Goal: Find specific page/section: Find specific page/section

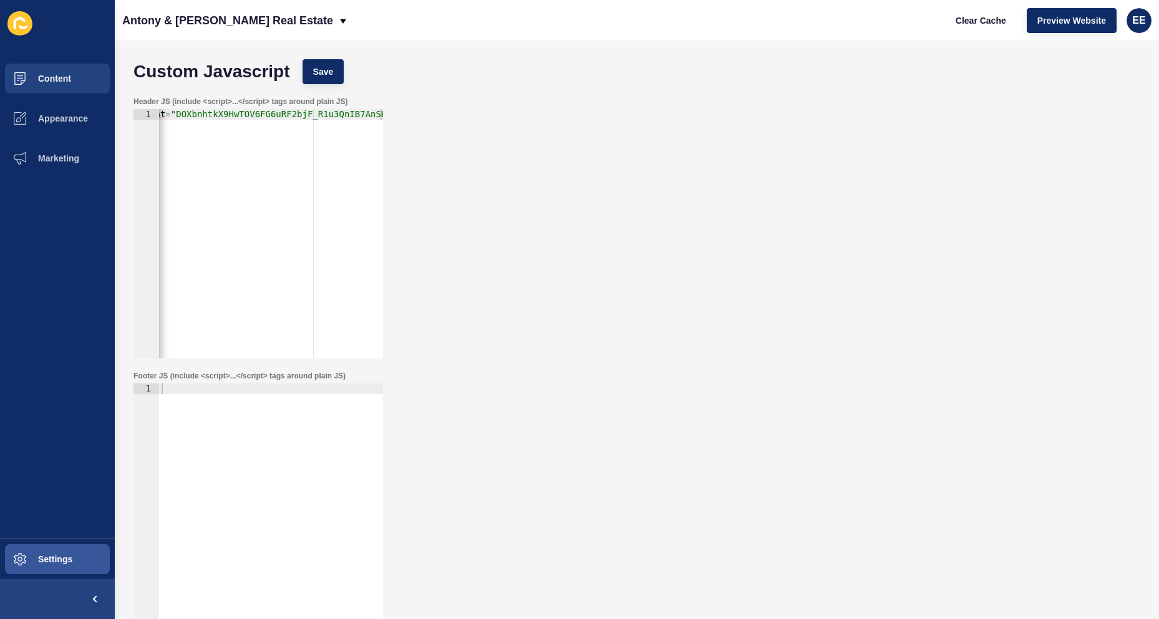
scroll to position [0, 233]
click at [203, 21] on p "Antony & [PERSON_NAME] Real Estate" at bounding box center [227, 20] width 211 height 31
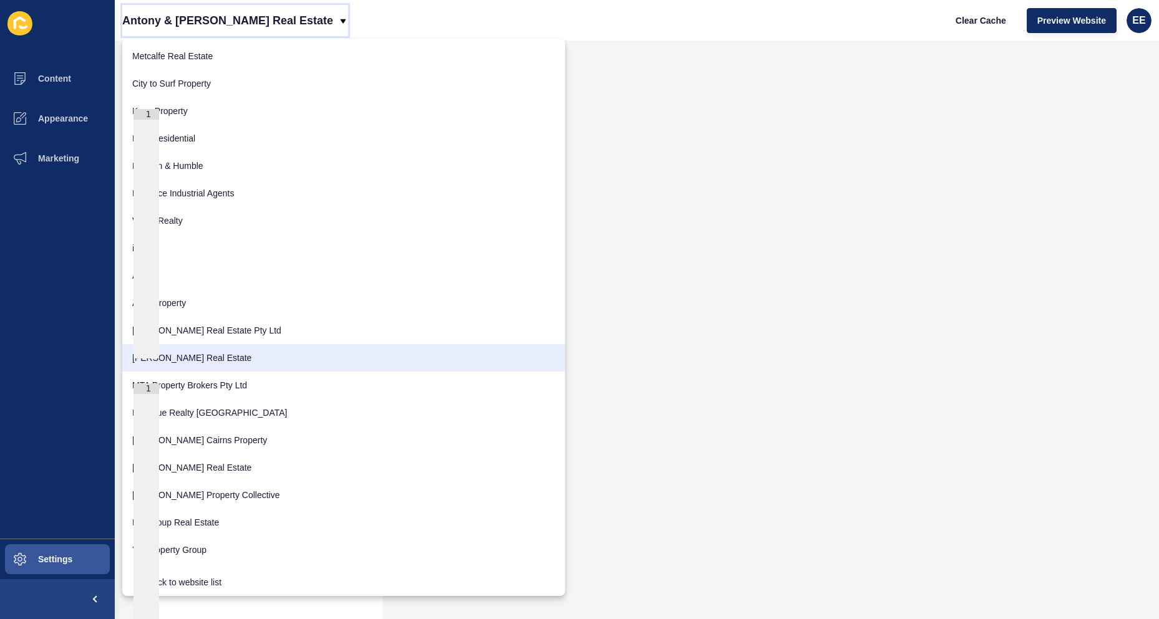
scroll to position [550, 0]
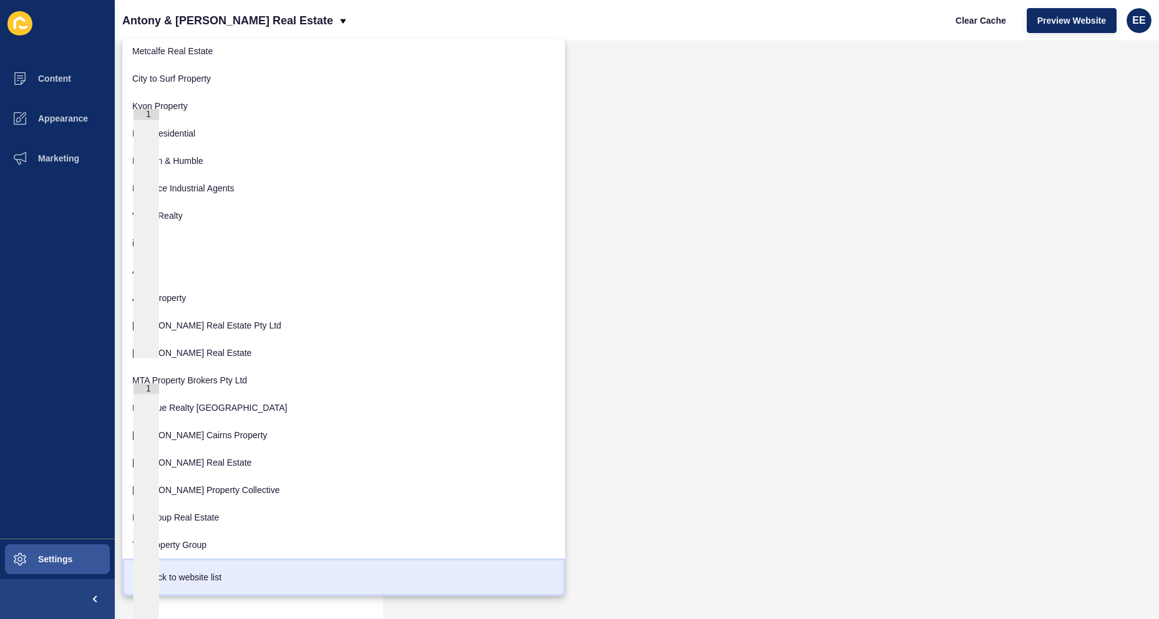
click at [216, 577] on div "Back to website list" at bounding box center [343, 577] width 423 height 22
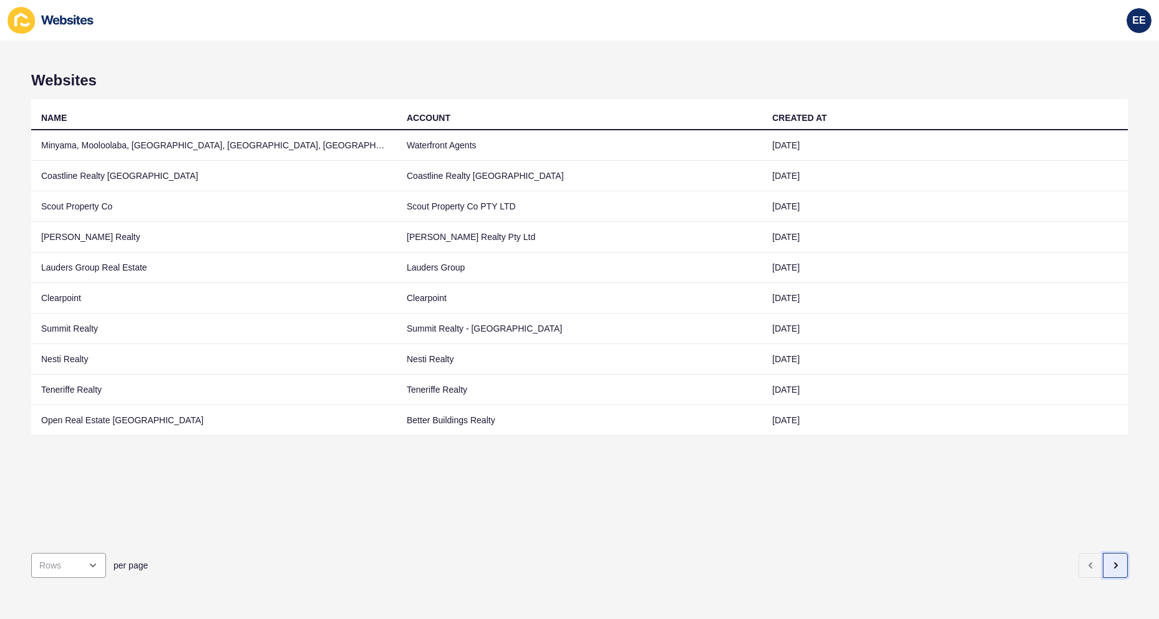
click at [1110, 561] on icon "button" at bounding box center [1115, 566] width 10 height 10
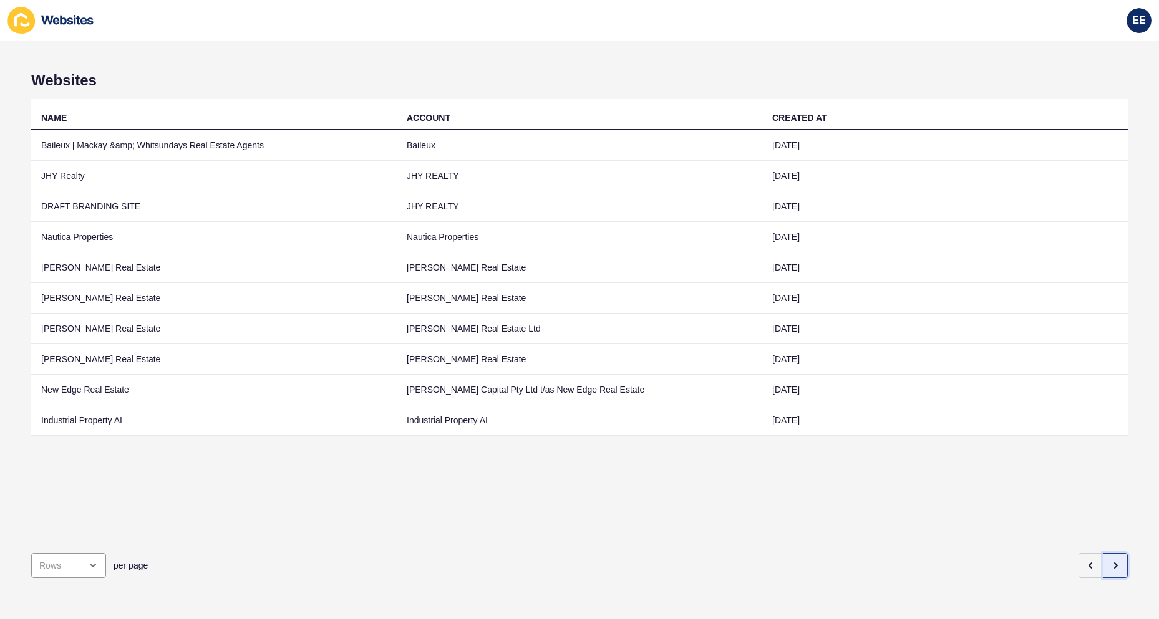
click at [1110, 561] on icon "button" at bounding box center [1115, 566] width 10 height 10
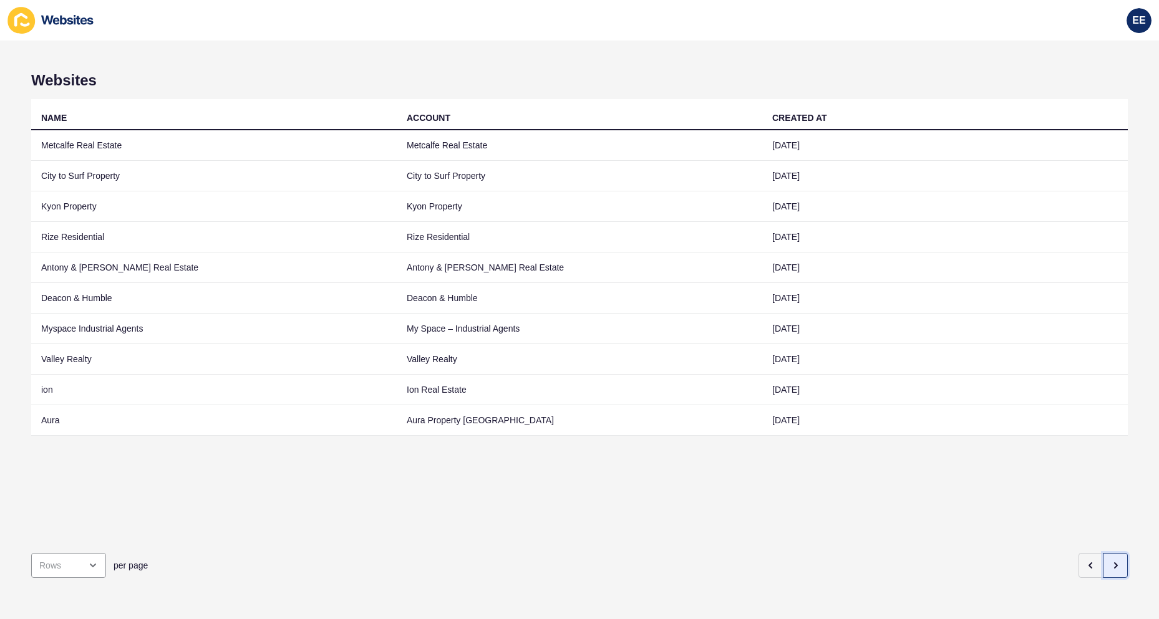
click at [1110, 561] on icon "button" at bounding box center [1115, 566] width 10 height 10
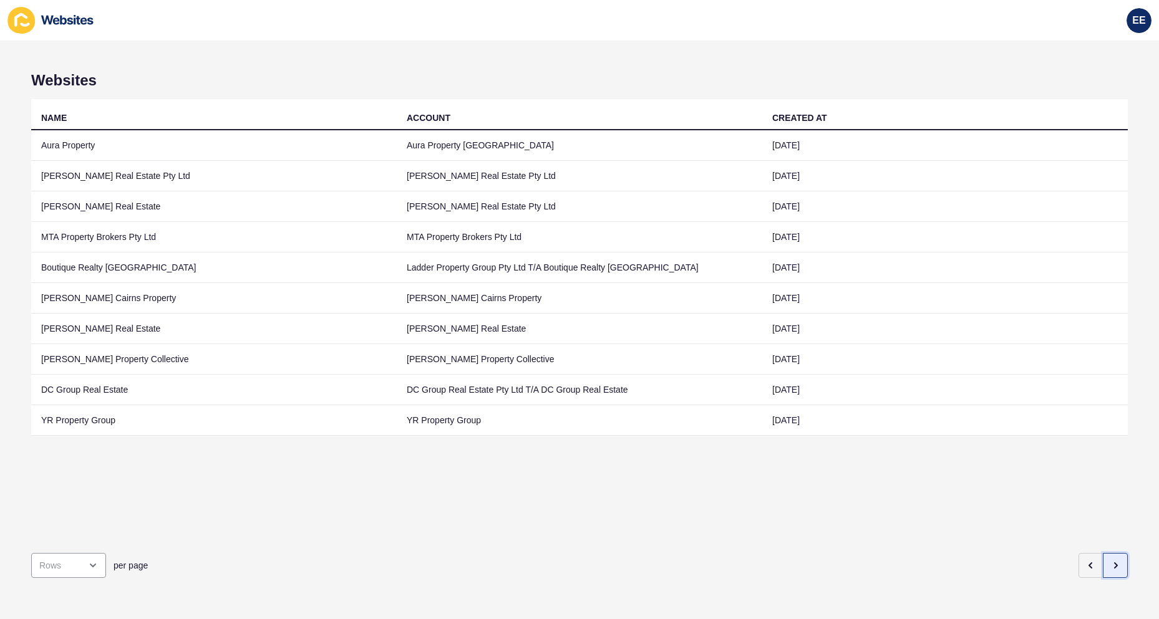
click at [1110, 561] on icon "button" at bounding box center [1115, 566] width 10 height 10
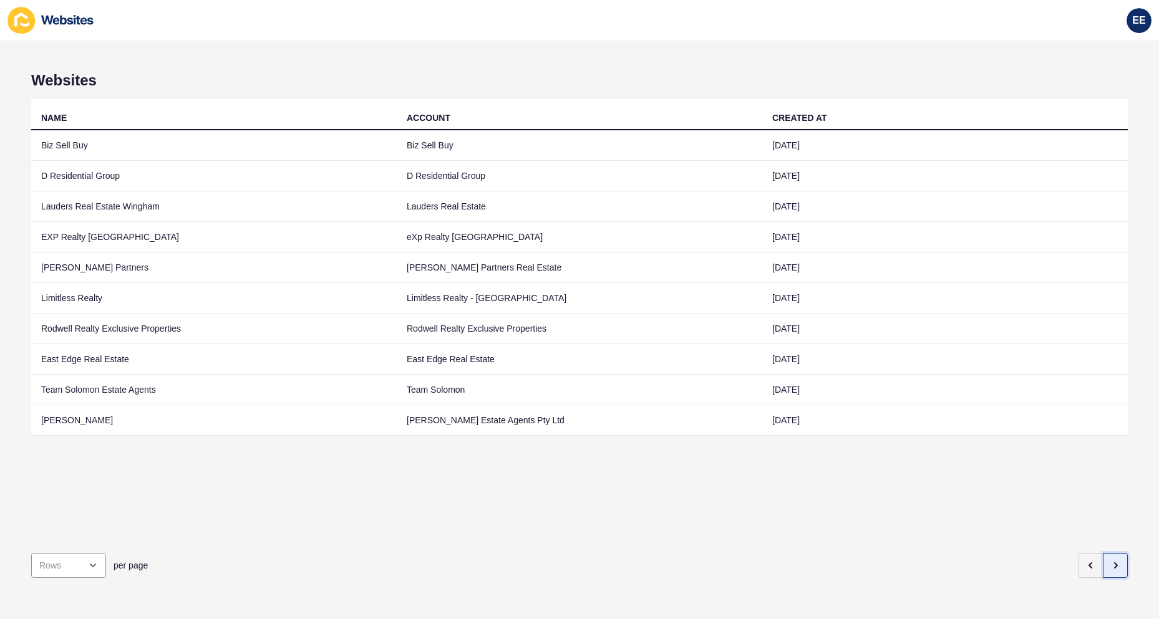
click at [1110, 561] on icon "button" at bounding box center [1115, 566] width 10 height 10
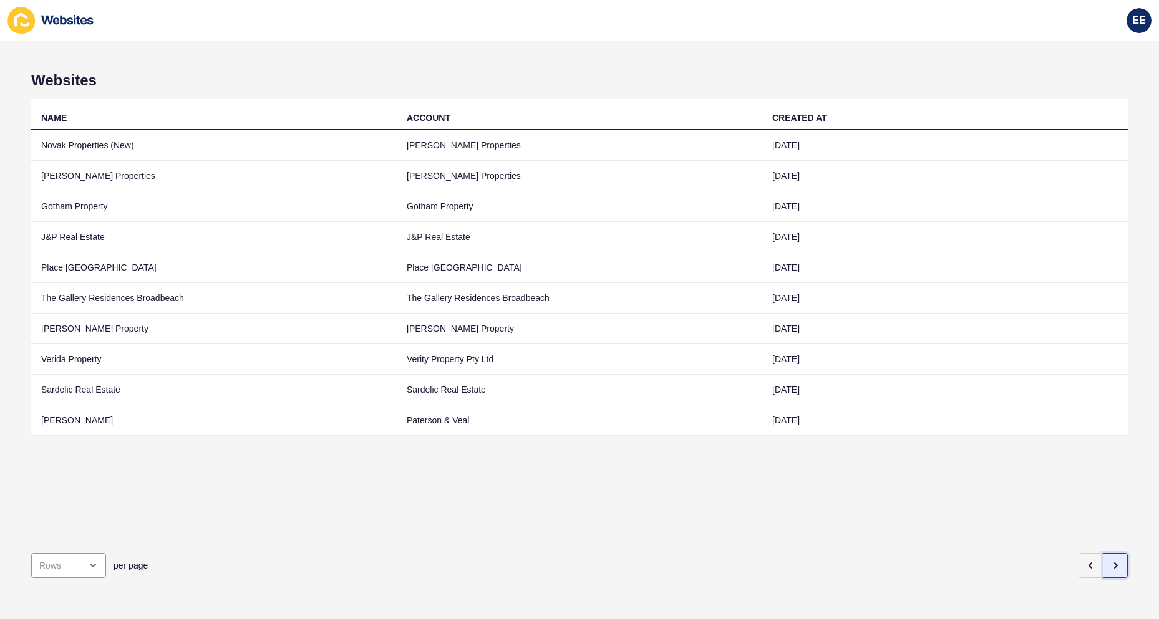
click at [1110, 561] on icon "button" at bounding box center [1115, 566] width 10 height 10
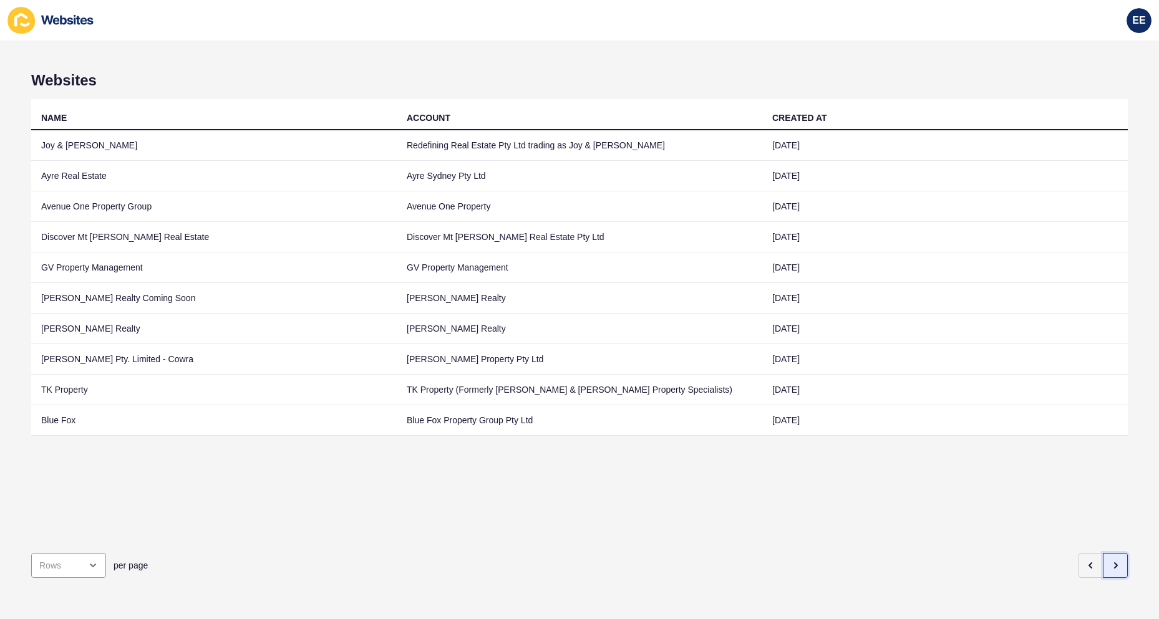
click at [1115, 555] on button "button" at bounding box center [1114, 565] width 25 height 25
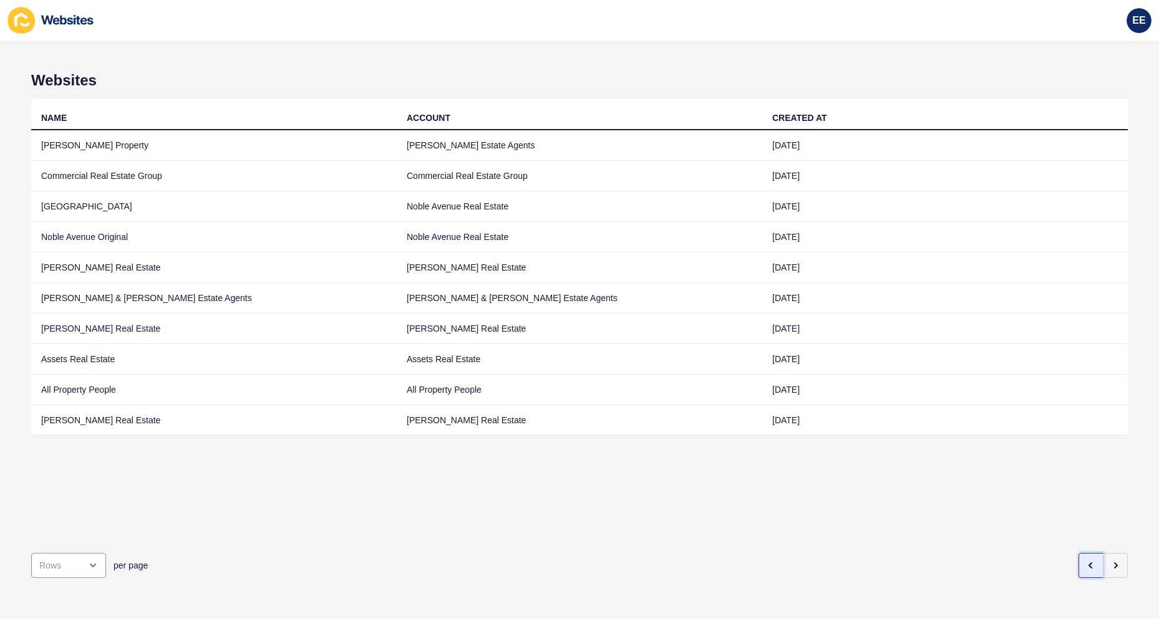
click at [1078, 557] on button "button" at bounding box center [1090, 565] width 25 height 25
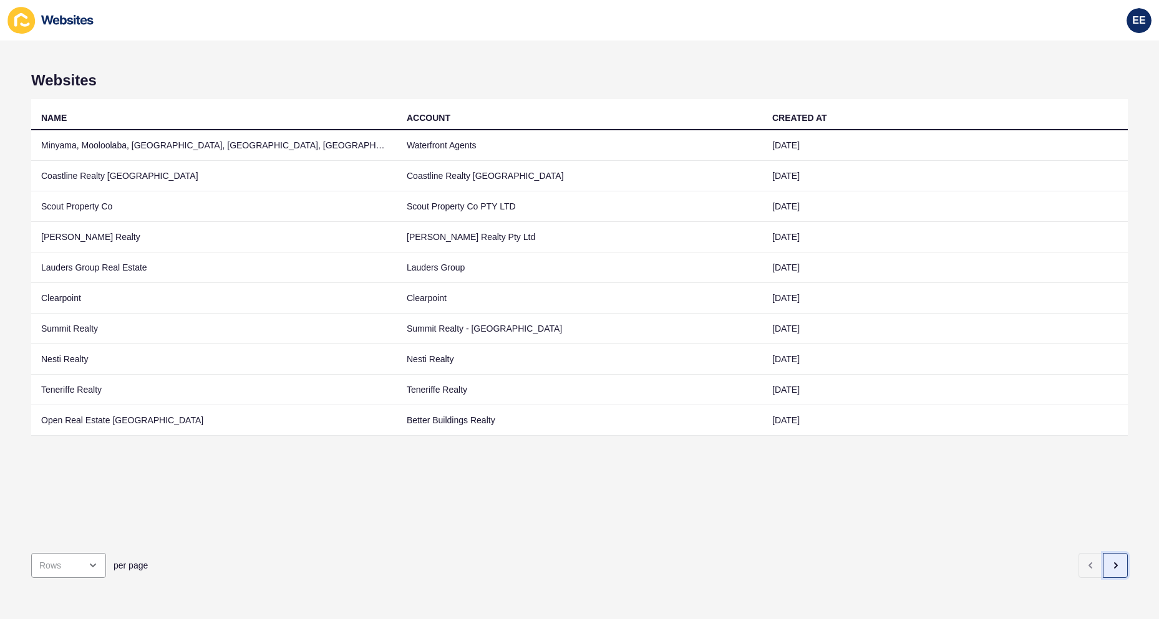
click at [1110, 561] on icon "button" at bounding box center [1115, 566] width 10 height 10
drag, startPoint x: 1121, startPoint y: 581, endPoint x: 1126, endPoint y: 587, distance: 7.6
click at [1126, 587] on div "Websites NAME ACCOUNT CREATED AT Minyama, Mooloolaba, Buddina, Kawana Island, B…" at bounding box center [579, 330] width 1159 height 579
click at [1113, 560] on button "button" at bounding box center [1114, 565] width 25 height 25
click at [1117, 554] on button "button" at bounding box center [1114, 565] width 25 height 25
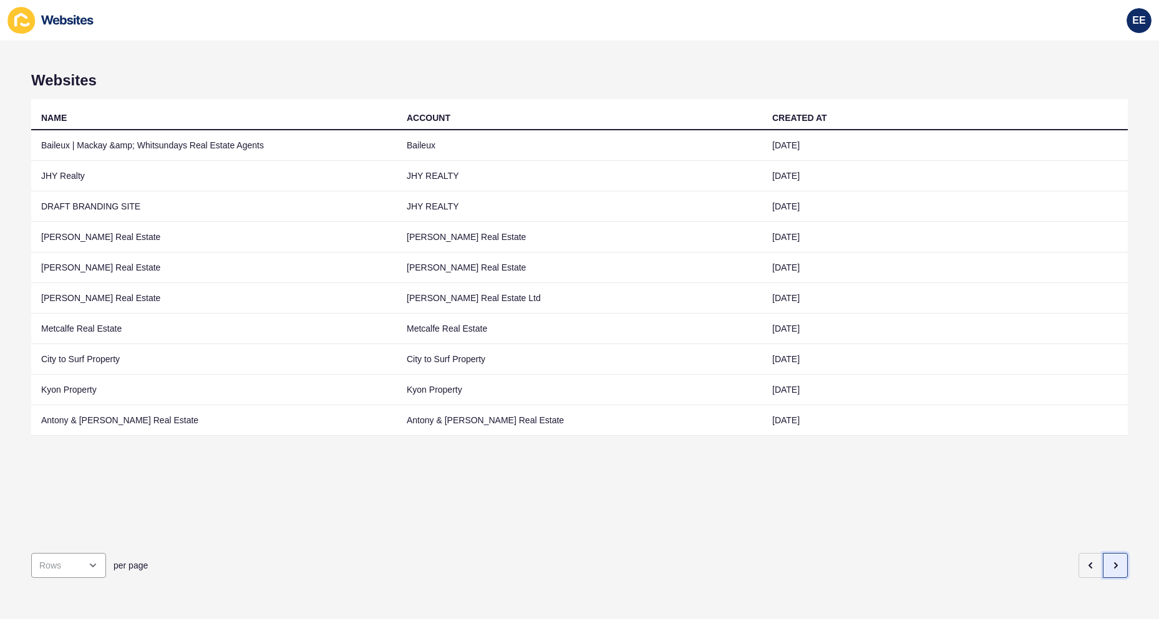
click at [1110, 561] on icon "button" at bounding box center [1115, 566] width 10 height 10
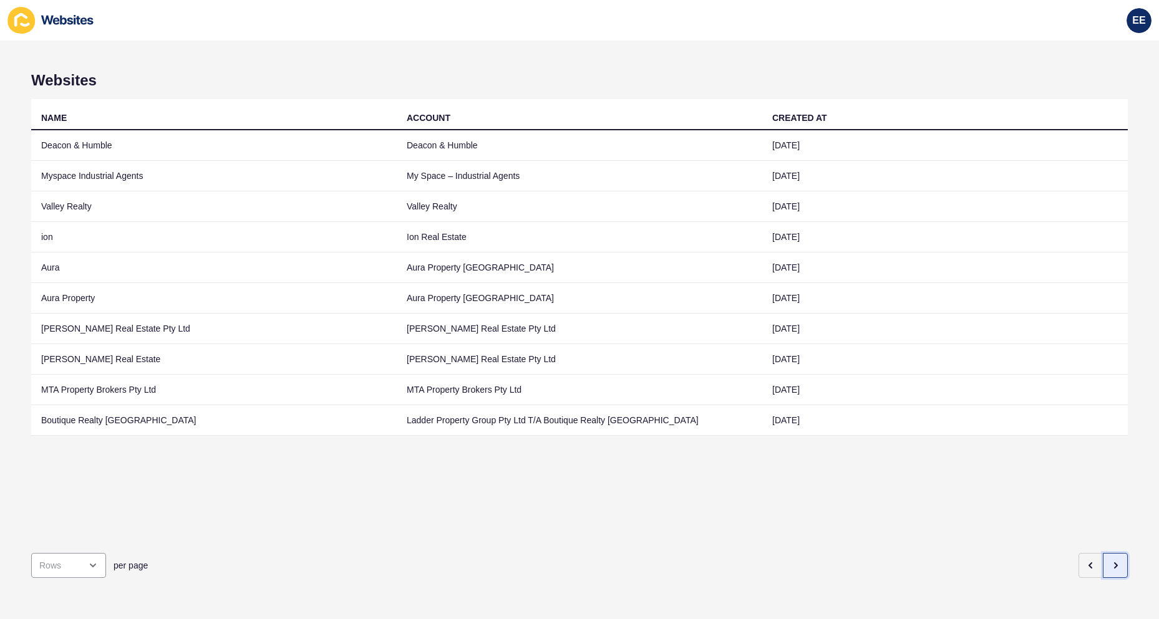
click at [1110, 561] on icon "button" at bounding box center [1115, 566] width 10 height 10
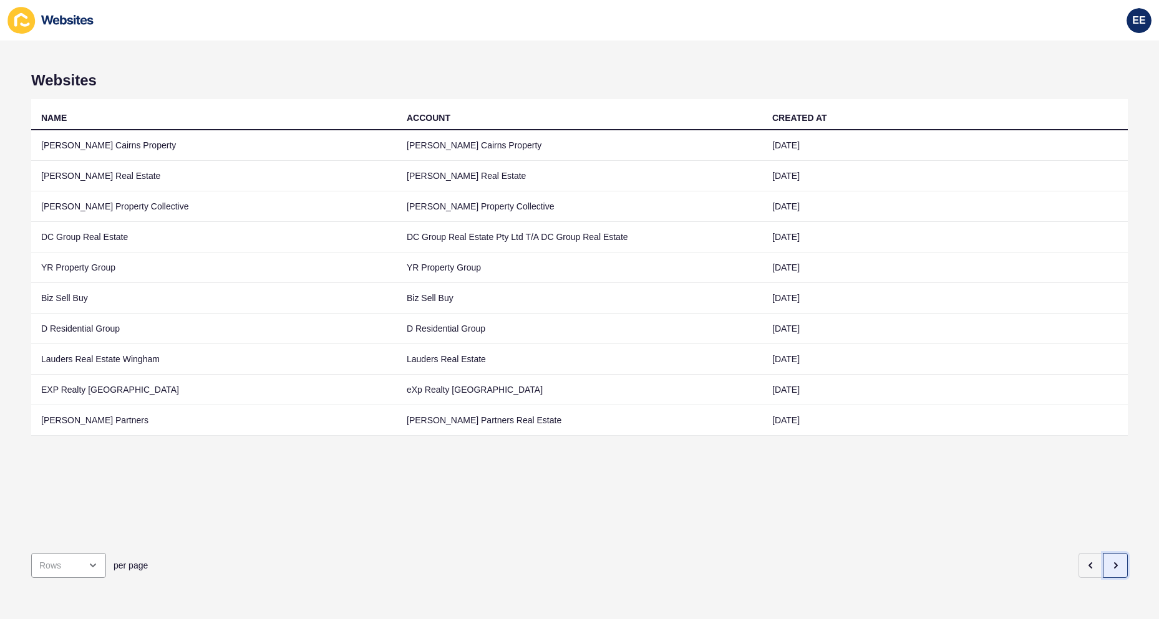
click at [1110, 561] on icon "button" at bounding box center [1115, 566] width 10 height 10
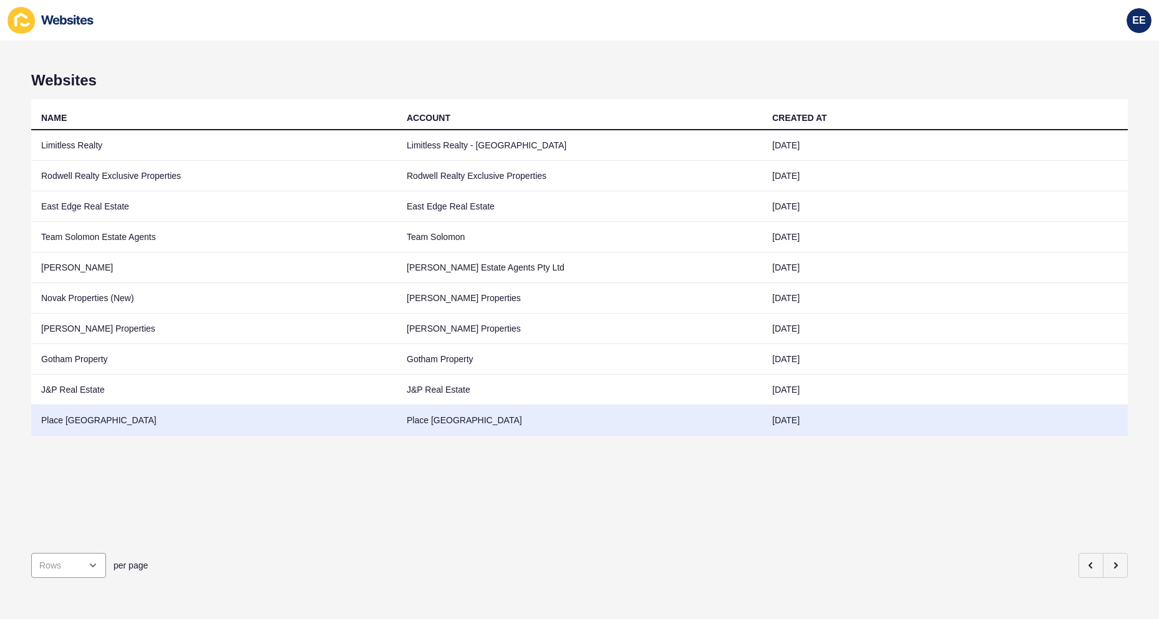
click at [95, 425] on td "Place [GEOGRAPHIC_DATA]" at bounding box center [213, 420] width 365 height 31
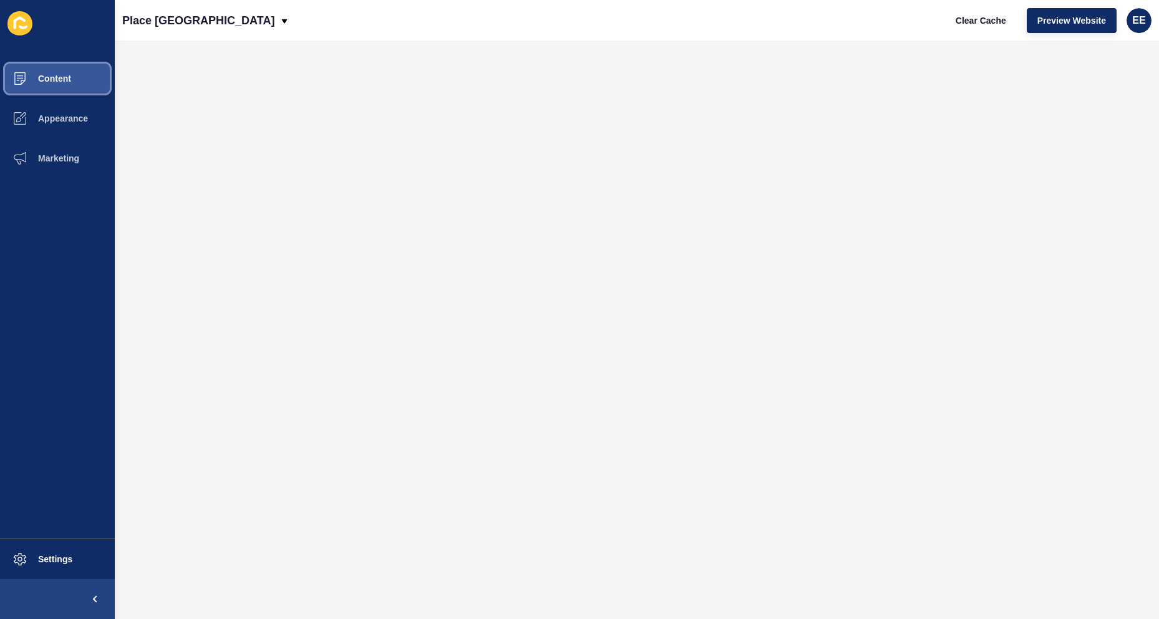
click at [60, 74] on span "Content" at bounding box center [34, 79] width 73 height 10
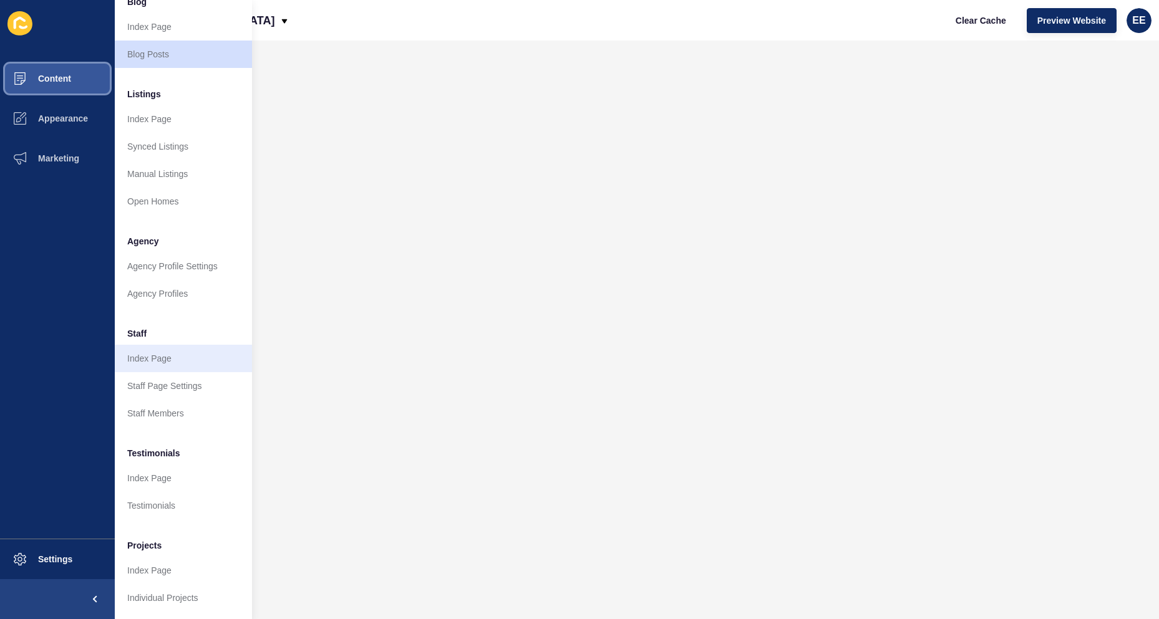
scroll to position [121, 0]
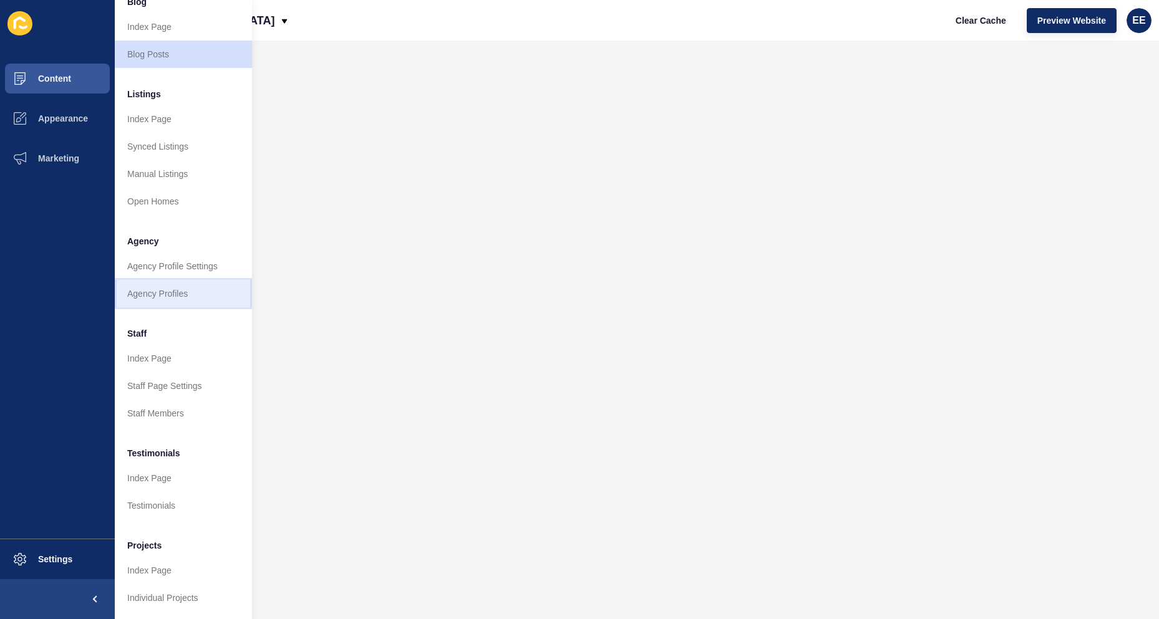
click at [157, 280] on link "Agency Profiles" at bounding box center [183, 293] width 137 height 27
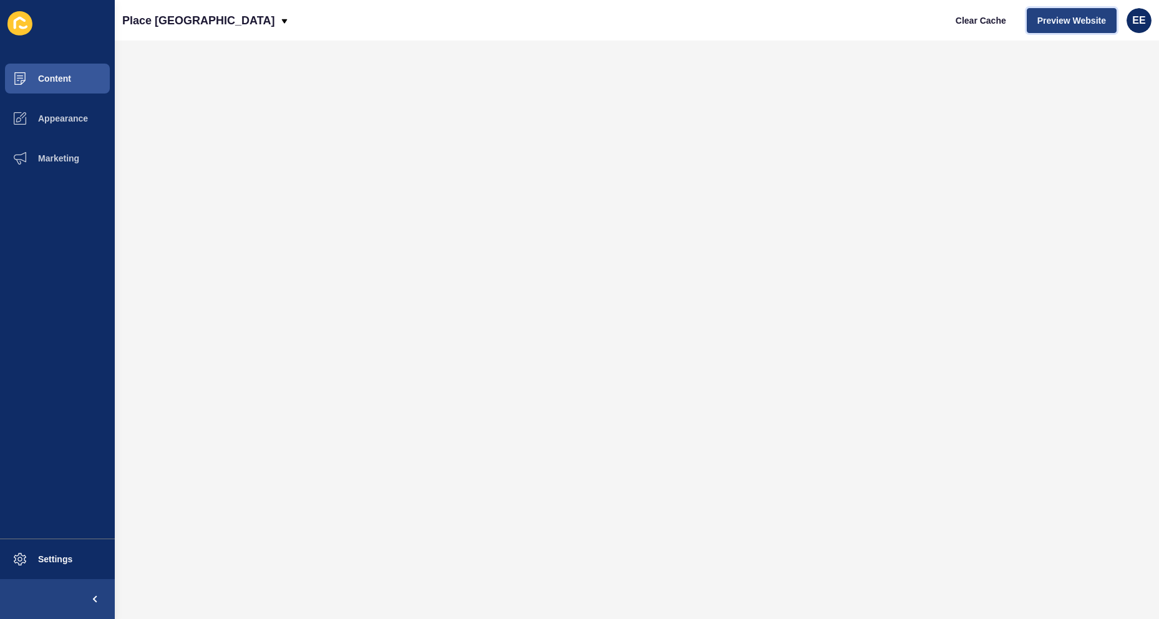
click at [1095, 22] on span "Preview Website" at bounding box center [1071, 20] width 69 height 12
click at [59, 80] on span "Content" at bounding box center [34, 79] width 73 height 10
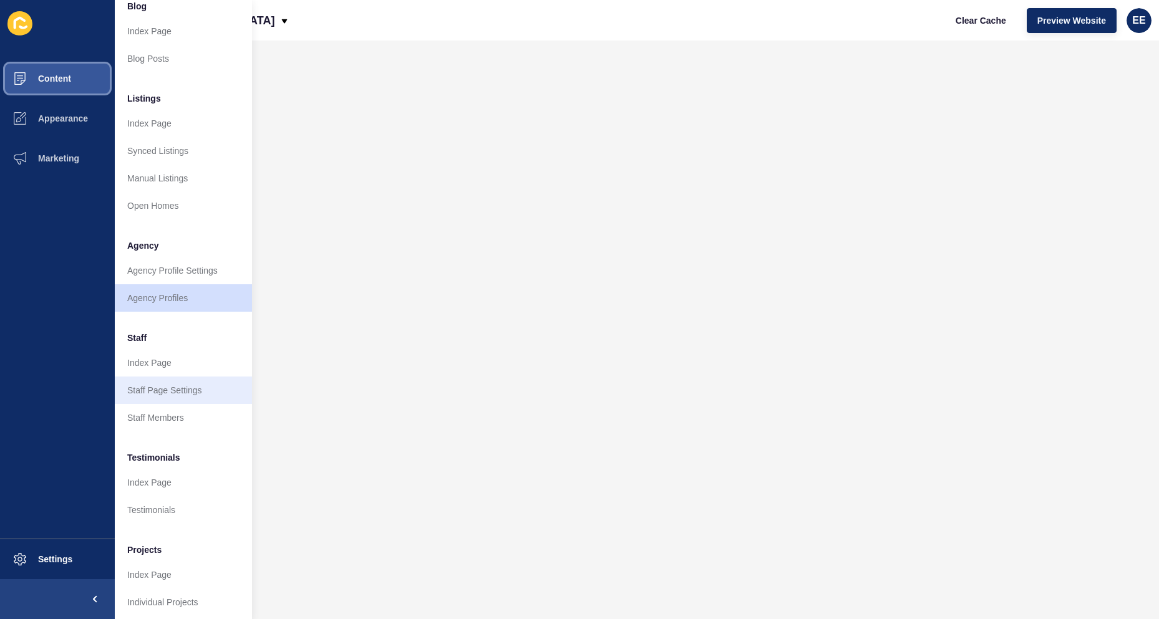
scroll to position [121, 0]
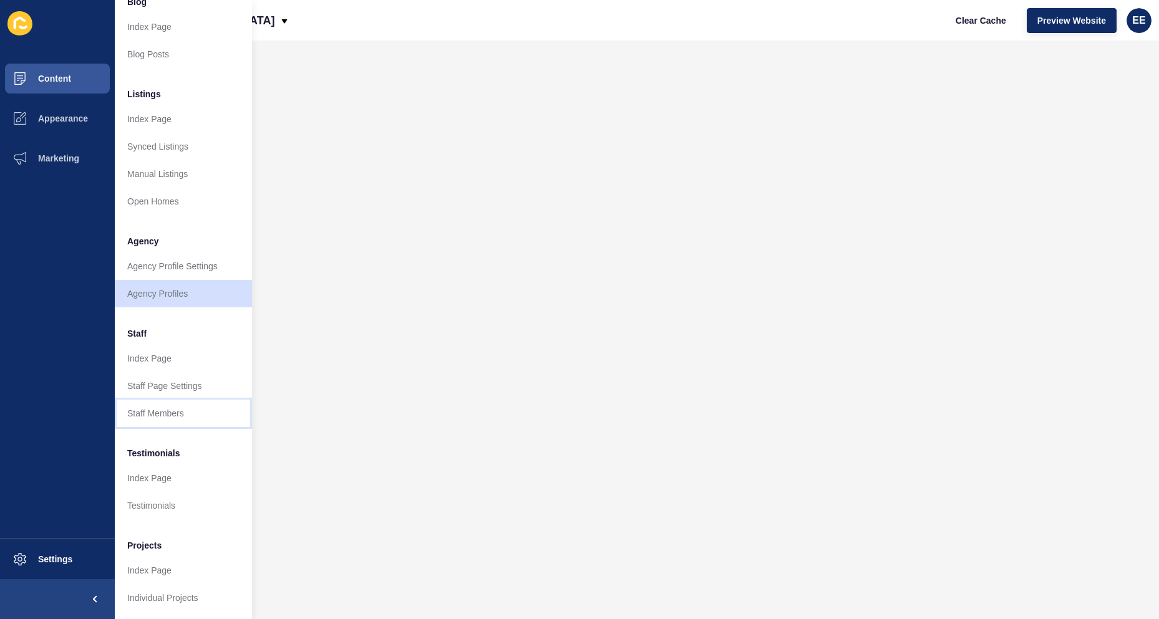
drag, startPoint x: 165, startPoint y: 405, endPoint x: 241, endPoint y: 418, distance: 77.8
click at [164, 405] on link "Staff Members" at bounding box center [183, 413] width 137 height 27
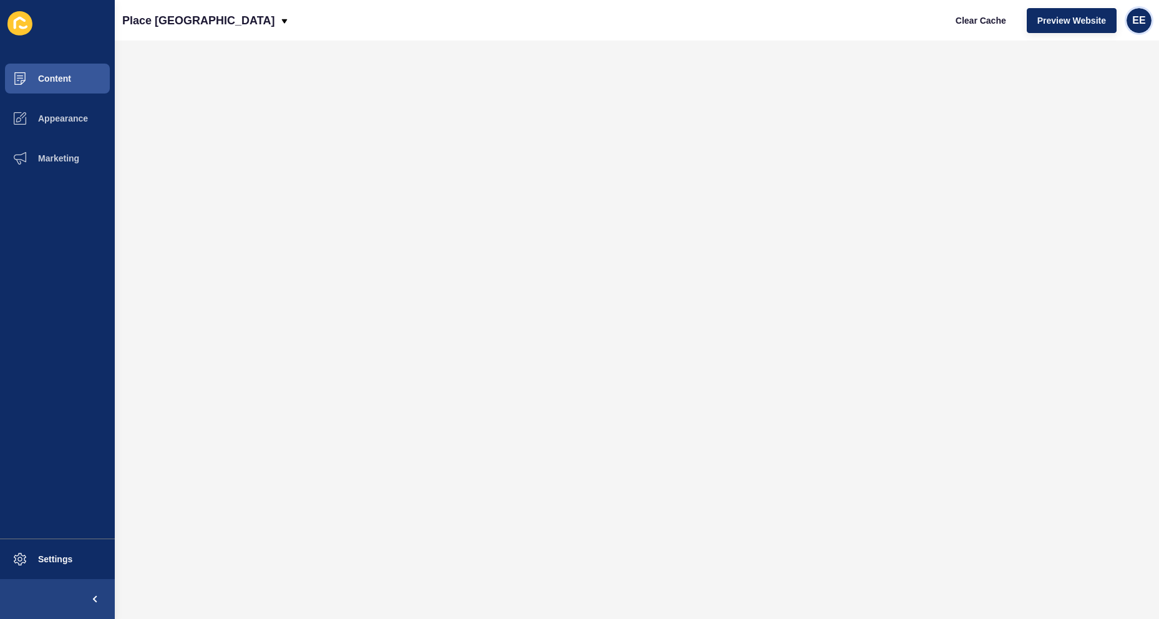
click at [1135, 11] on div "EE" at bounding box center [1138, 20] width 25 height 25
click at [1100, 99] on link "Logout" at bounding box center [1108, 103] width 92 height 27
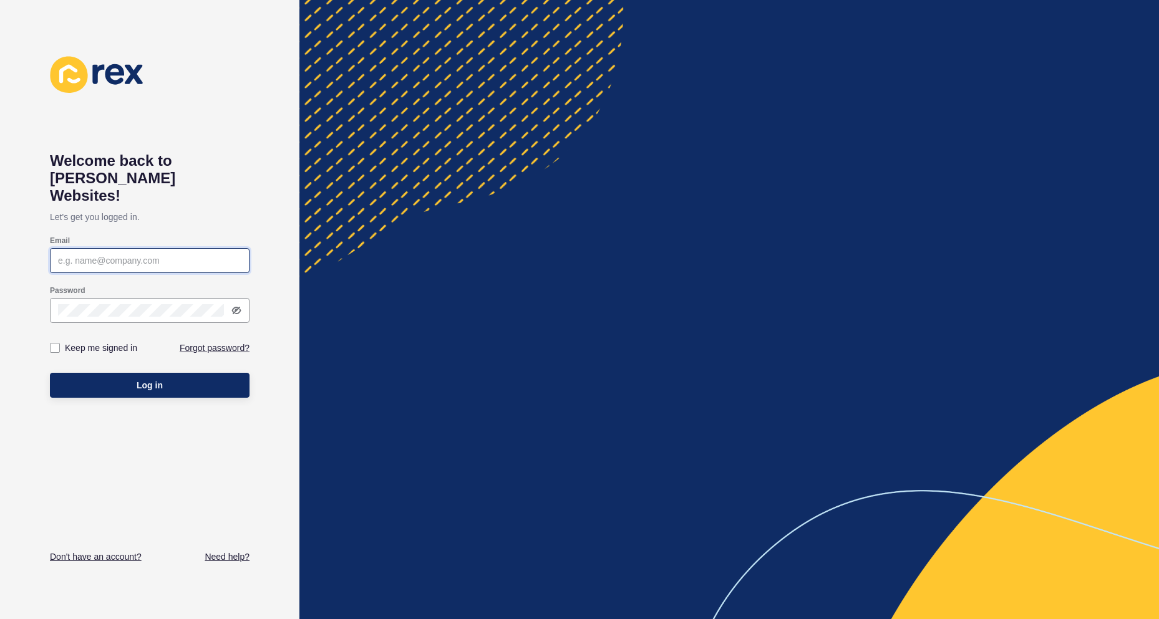
type input "[PERSON_NAME][EMAIL_ADDRESS][PERSON_NAME][DOMAIN_NAME]"
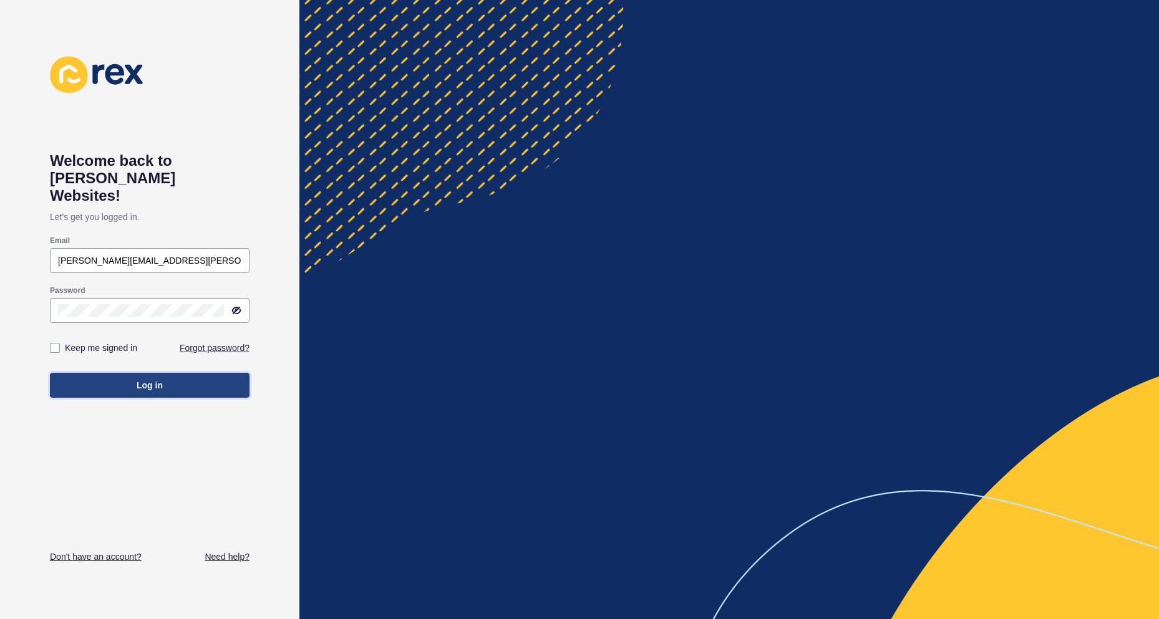
click at [158, 379] on span "Log in" at bounding box center [150, 385] width 26 height 12
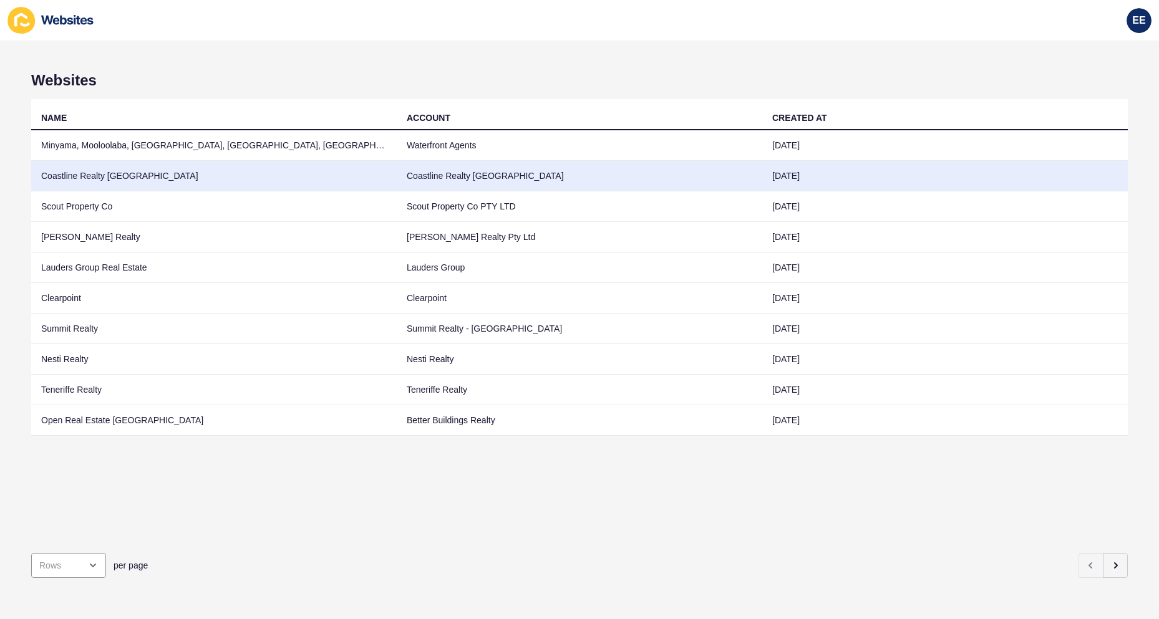
click at [95, 163] on td "Coastline Realty [GEOGRAPHIC_DATA]" at bounding box center [213, 176] width 365 height 31
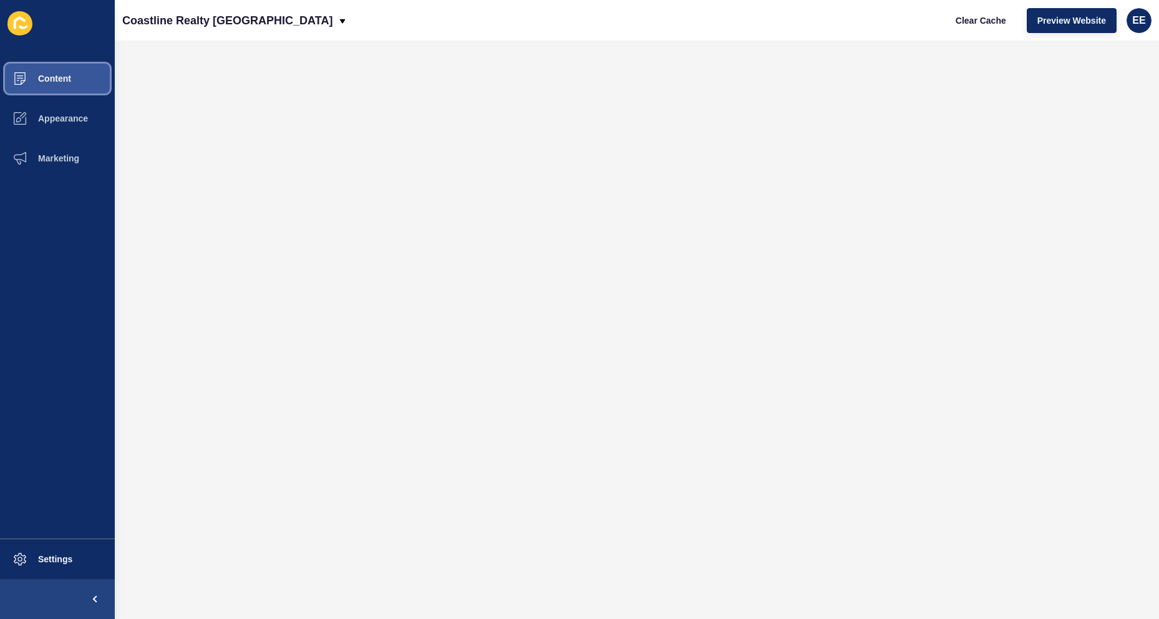
click at [56, 61] on button "Content" at bounding box center [57, 79] width 115 height 40
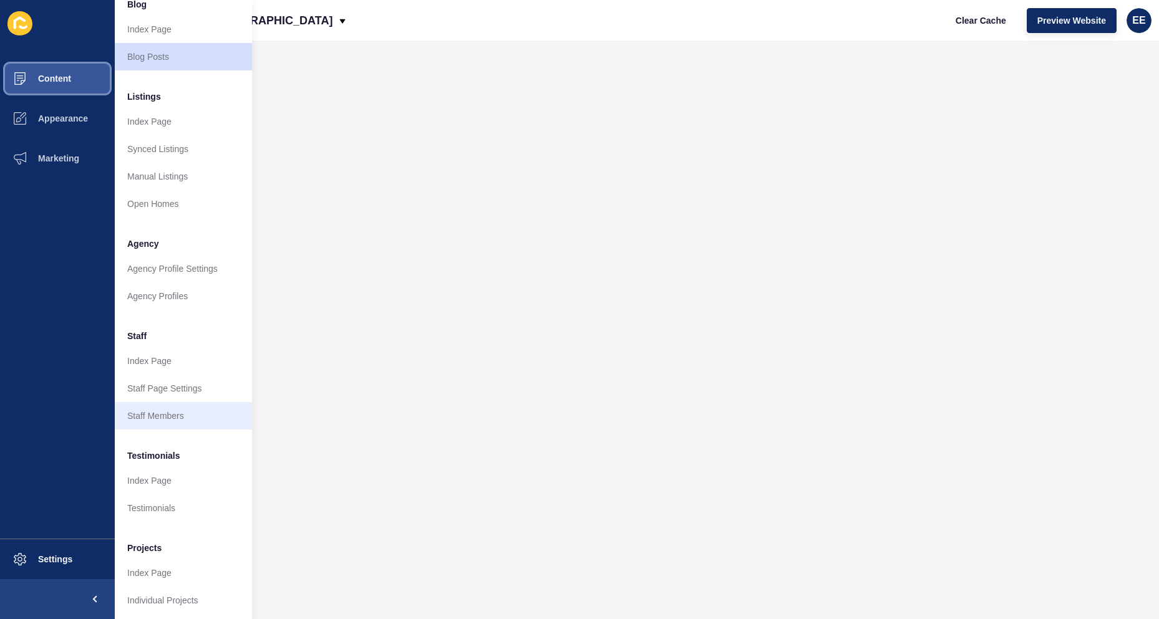
scroll to position [121, 0]
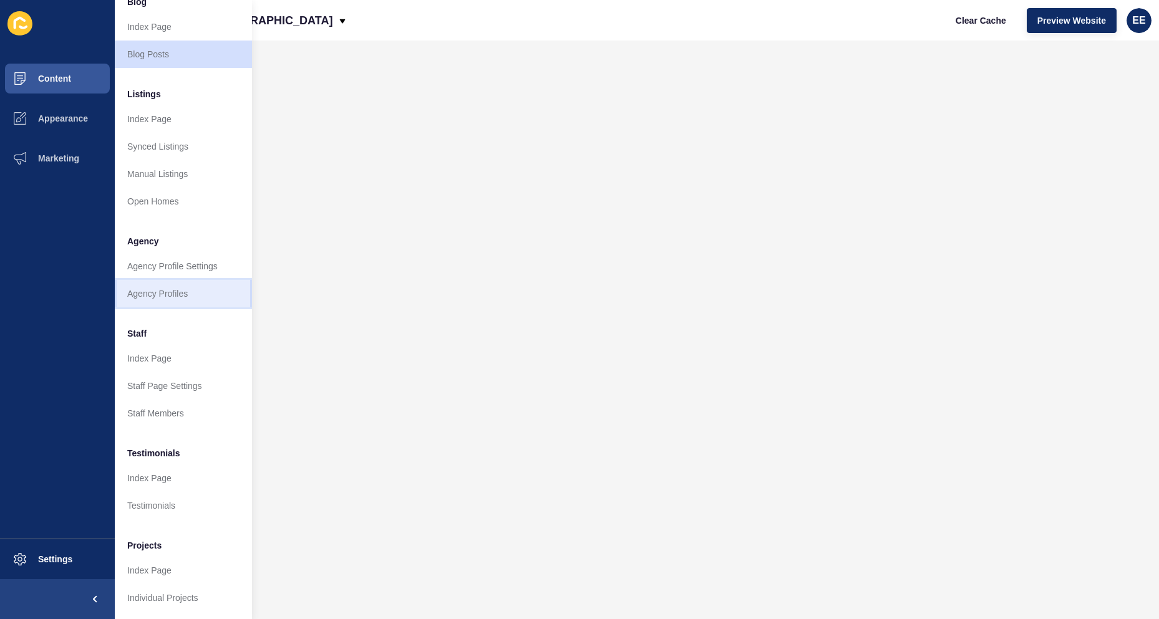
drag, startPoint x: 166, startPoint y: 286, endPoint x: 214, endPoint y: 287, distance: 47.4
click at [166, 285] on link "Agency Profiles" at bounding box center [183, 293] width 137 height 27
